Goal: Find specific page/section: Find specific page/section

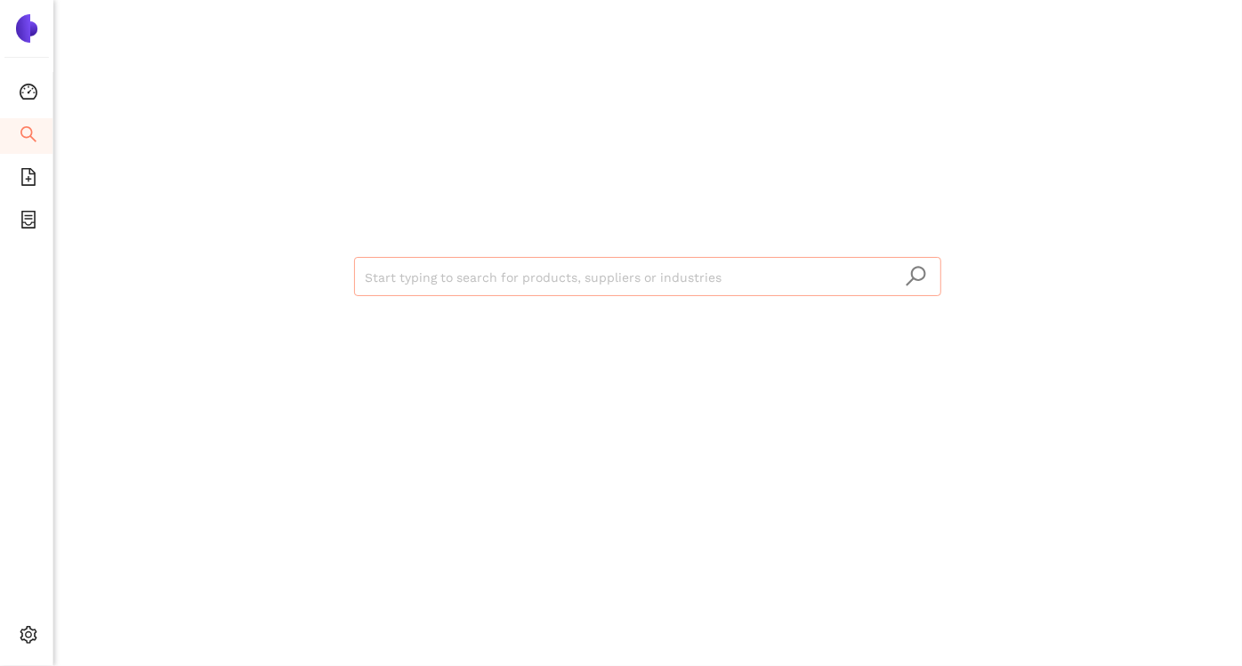
click at [429, 285] on input "search" at bounding box center [648, 277] width 566 height 39
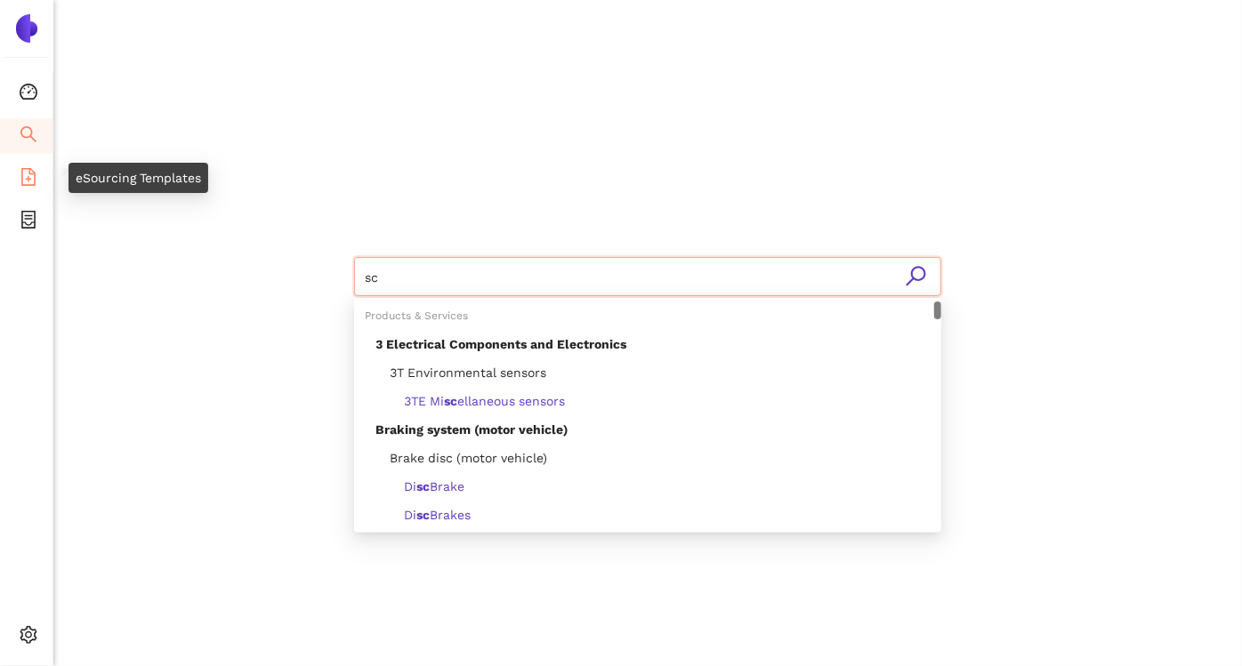
type input "sc"
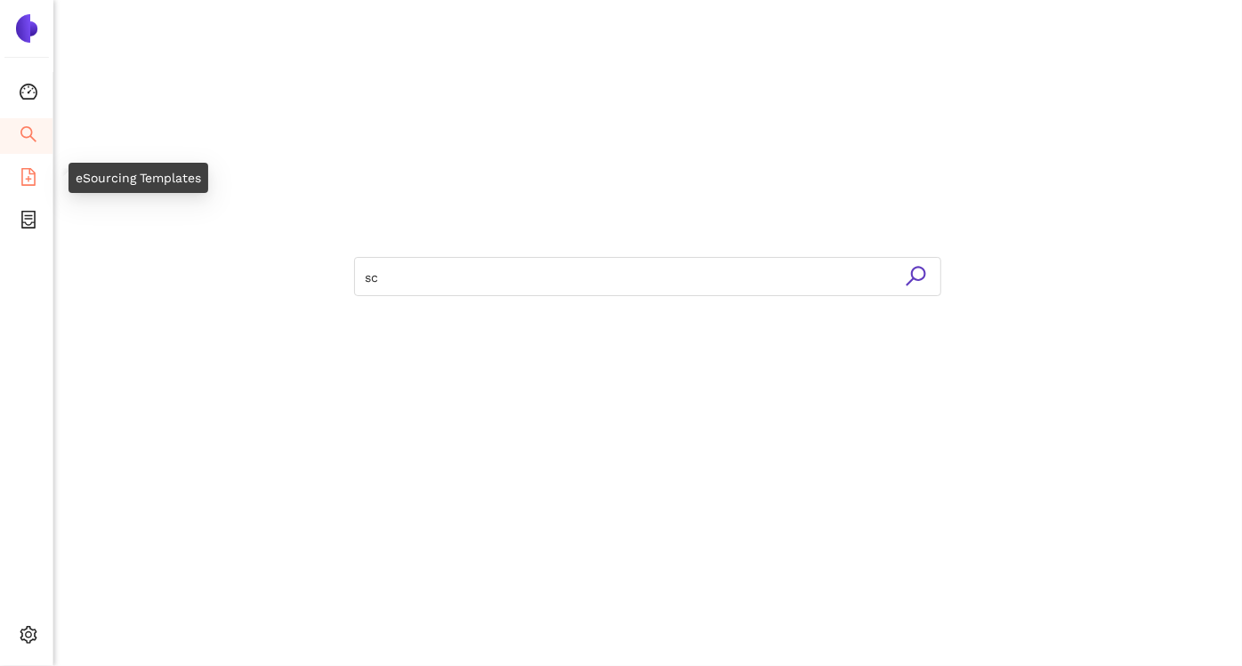
click at [25, 168] on icon "file-add" at bounding box center [28, 177] width 14 height 18
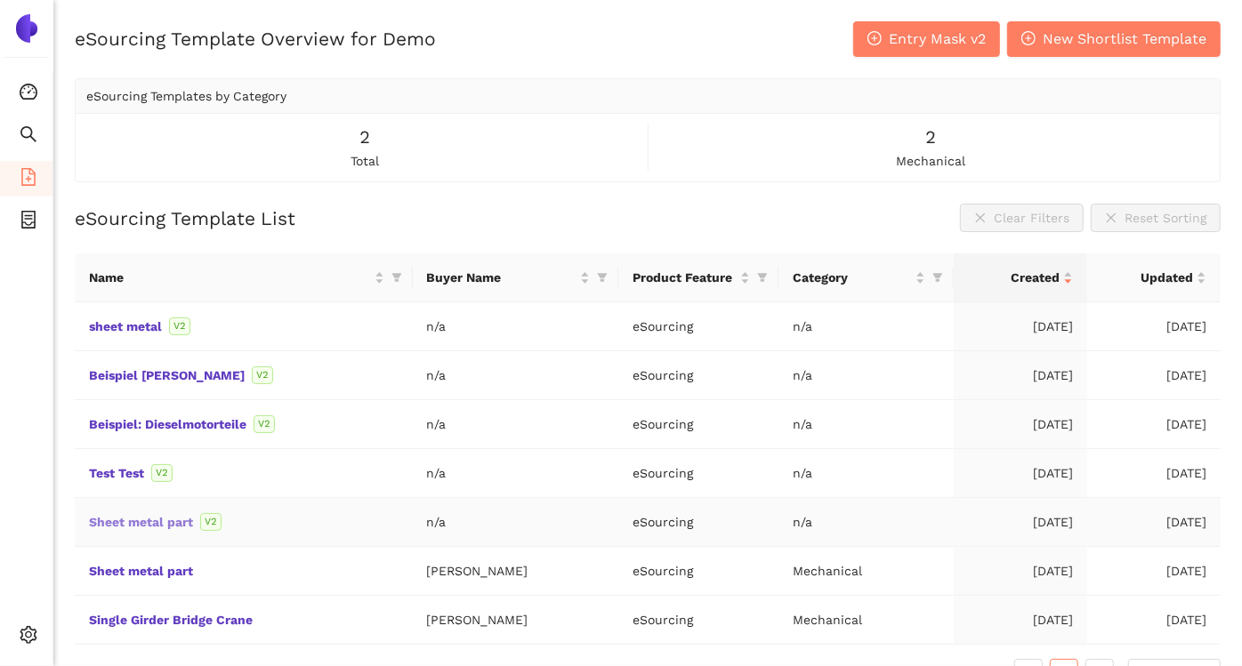
click at [0, 0] on link "Sheet metal part" at bounding box center [0, 0] width 0 height 0
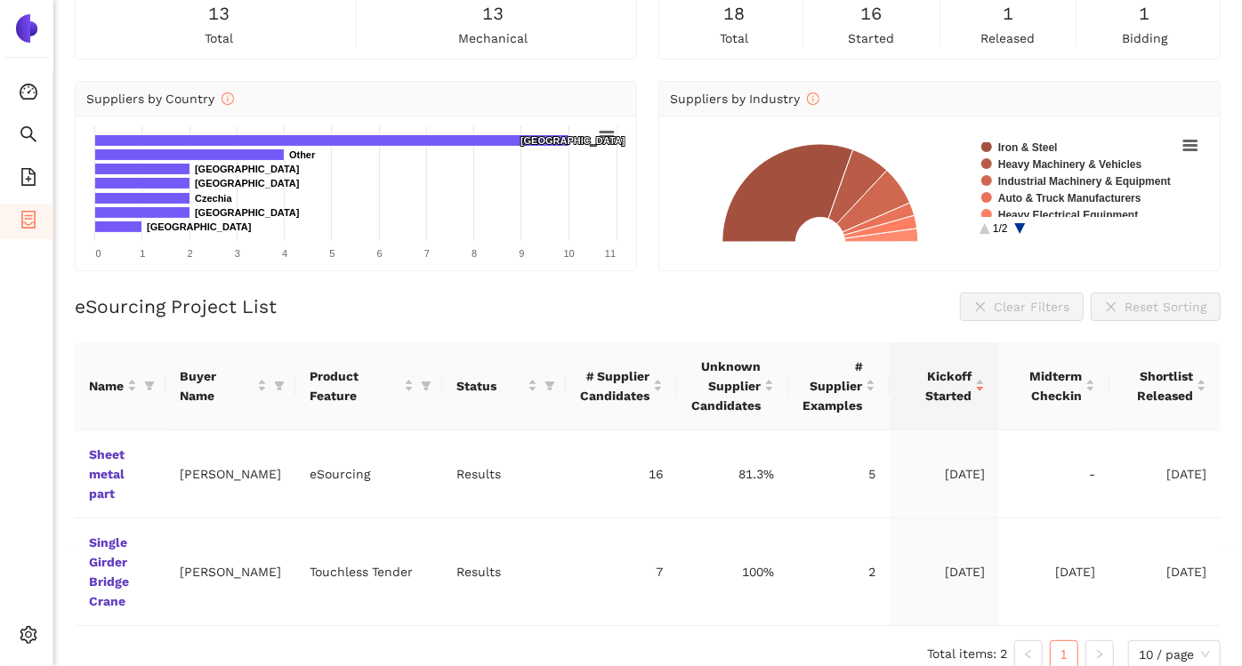
scroll to position [117, 0]
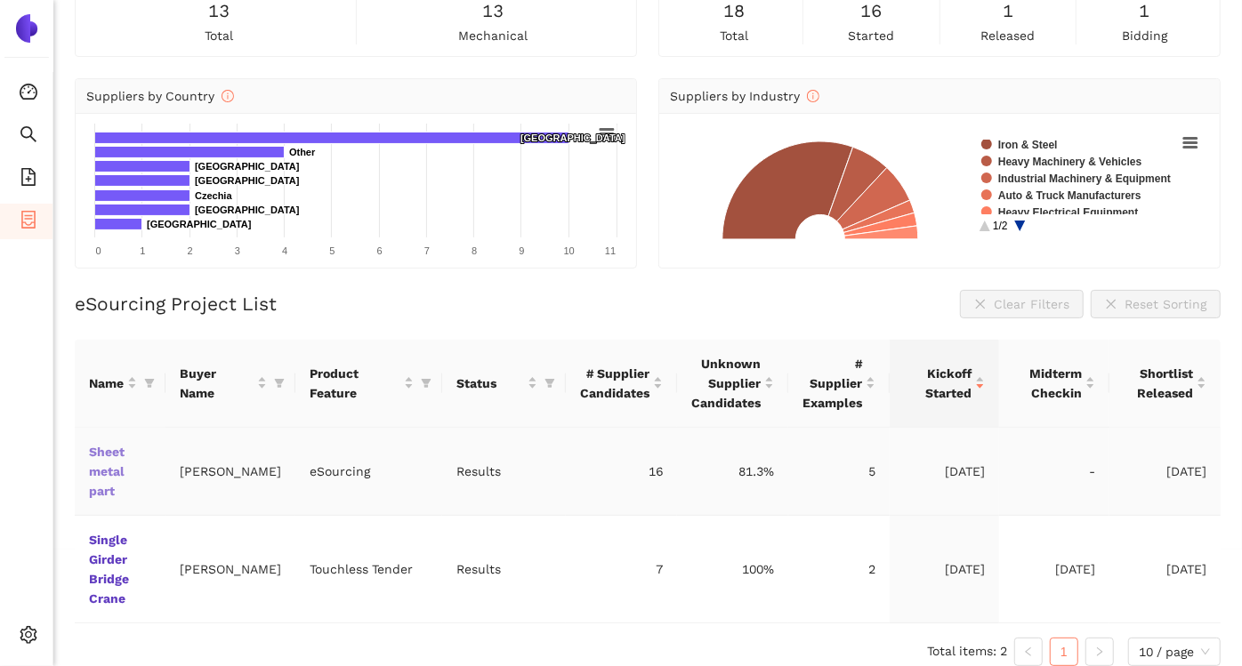
click at [0, 0] on link "Sheet metal part" at bounding box center [0, 0] width 0 height 0
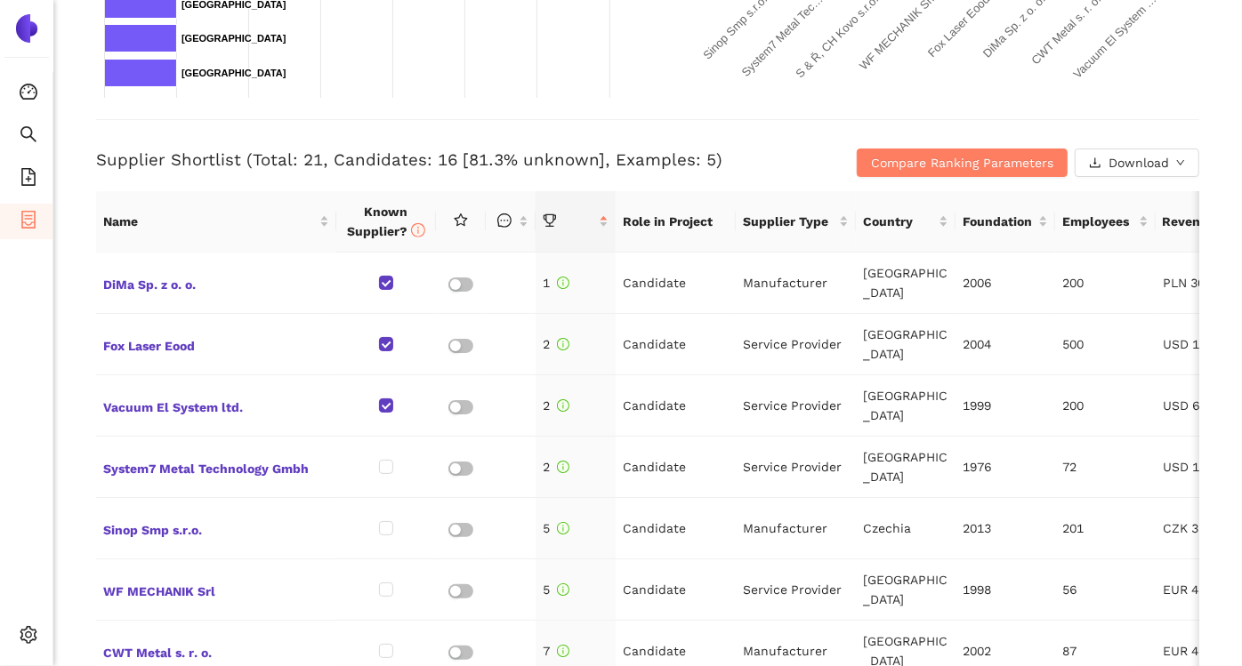
scroll to position [632, 0]
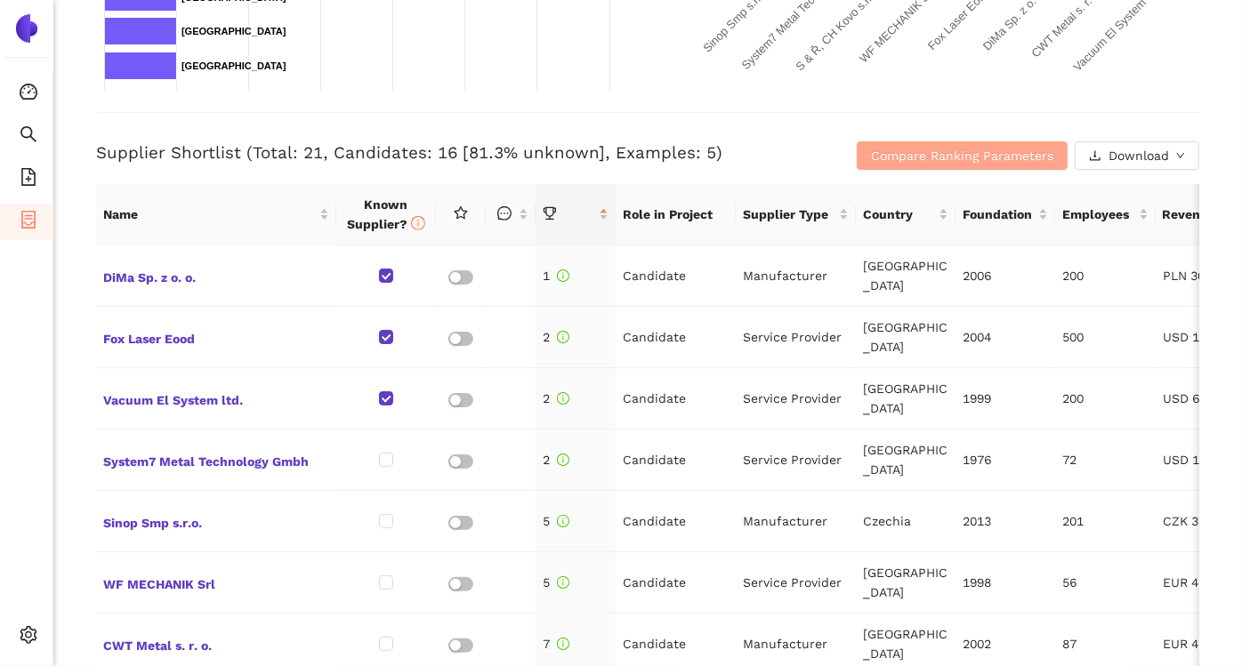
click at [932, 147] on span "Compare Ranking Parameters" at bounding box center [962, 156] width 182 height 20
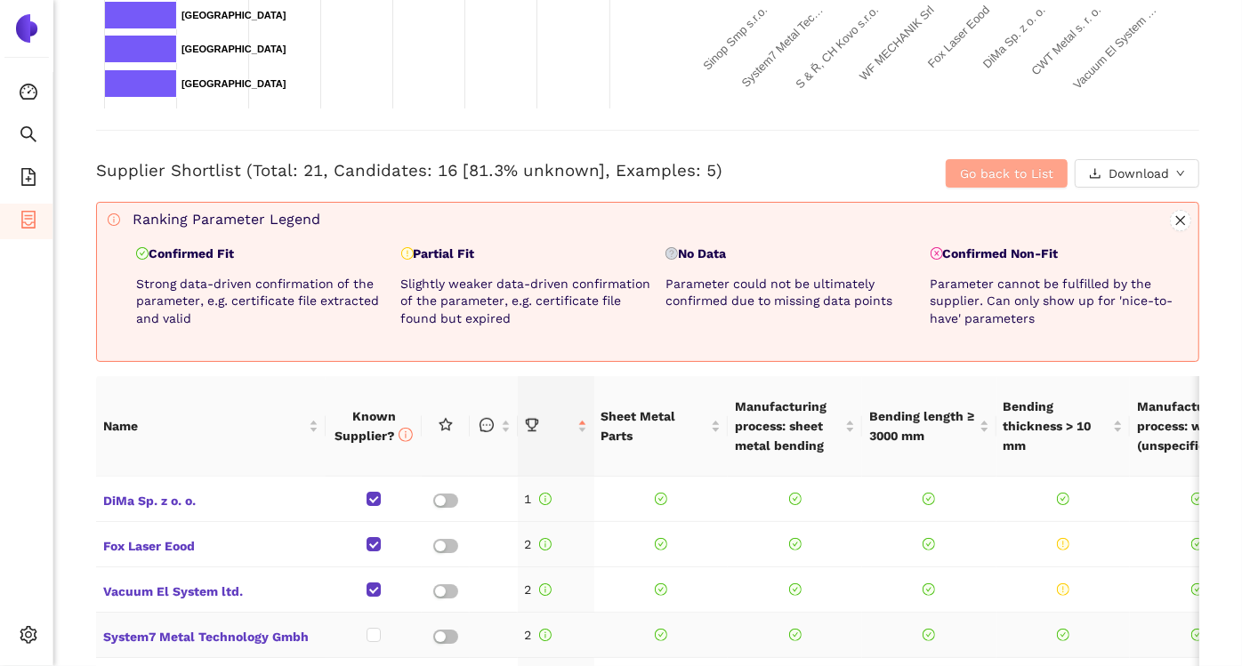
scroll to position [602, 0]
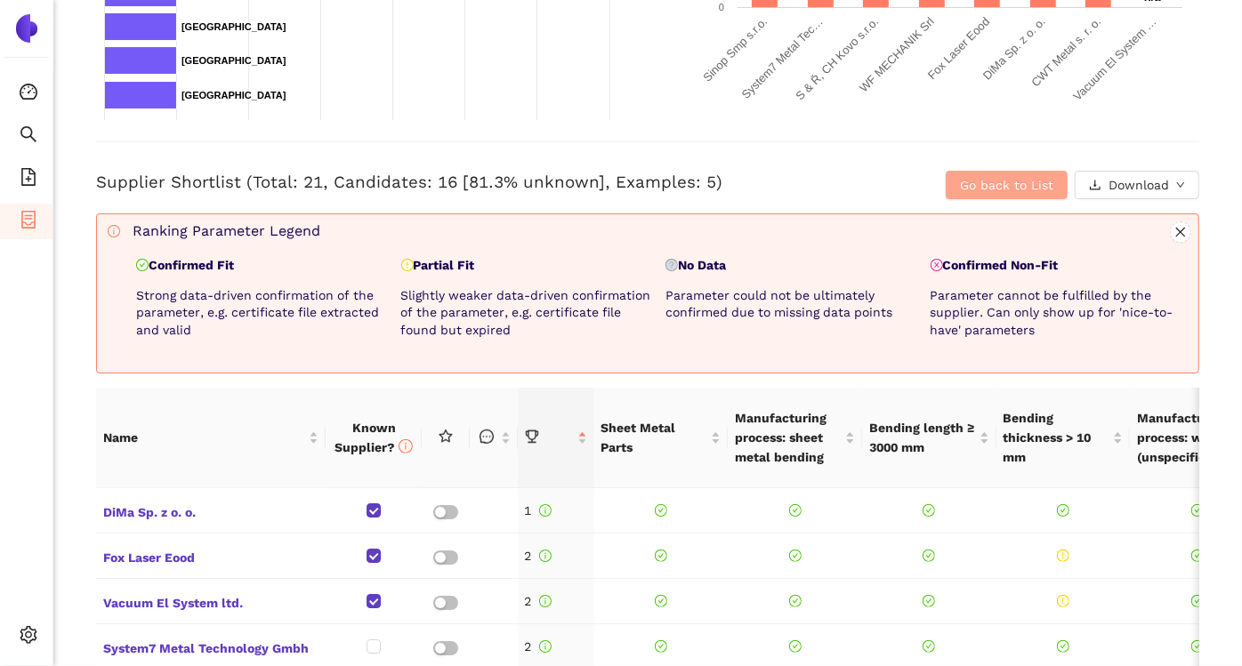
click at [960, 180] on span "Go back to List" at bounding box center [1006, 185] width 93 height 20
